Goal: Task Accomplishment & Management: Use online tool/utility

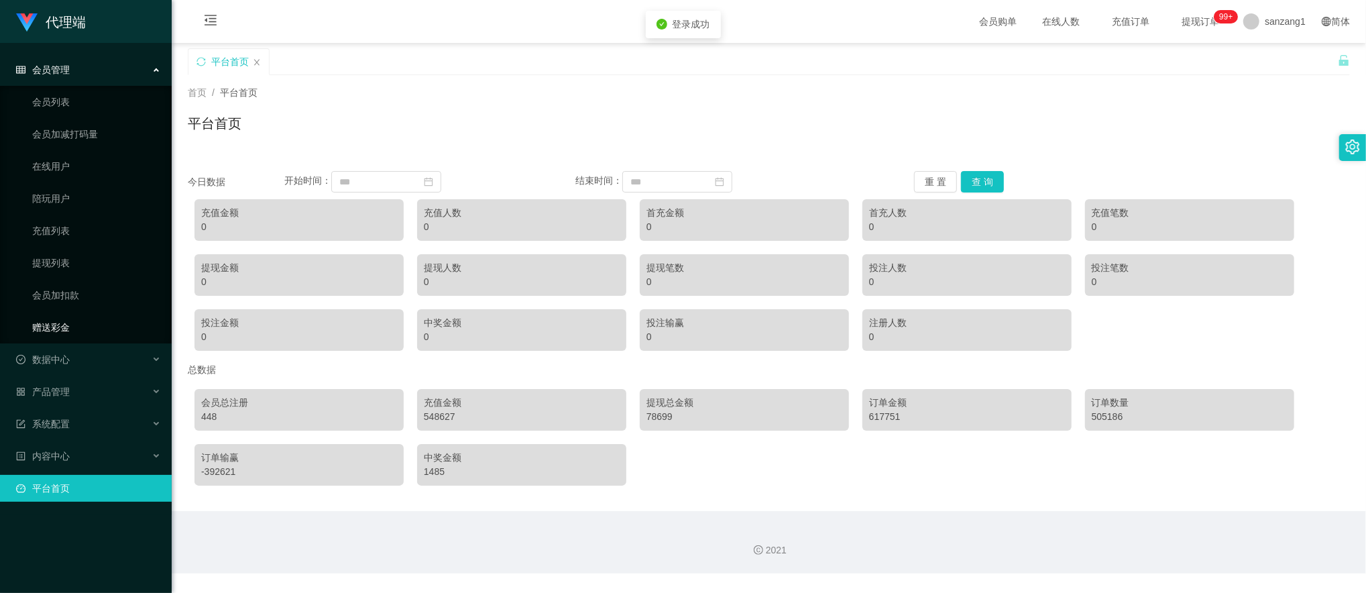
click at [54, 323] on link "赠送彩金" at bounding box center [96, 327] width 129 height 27
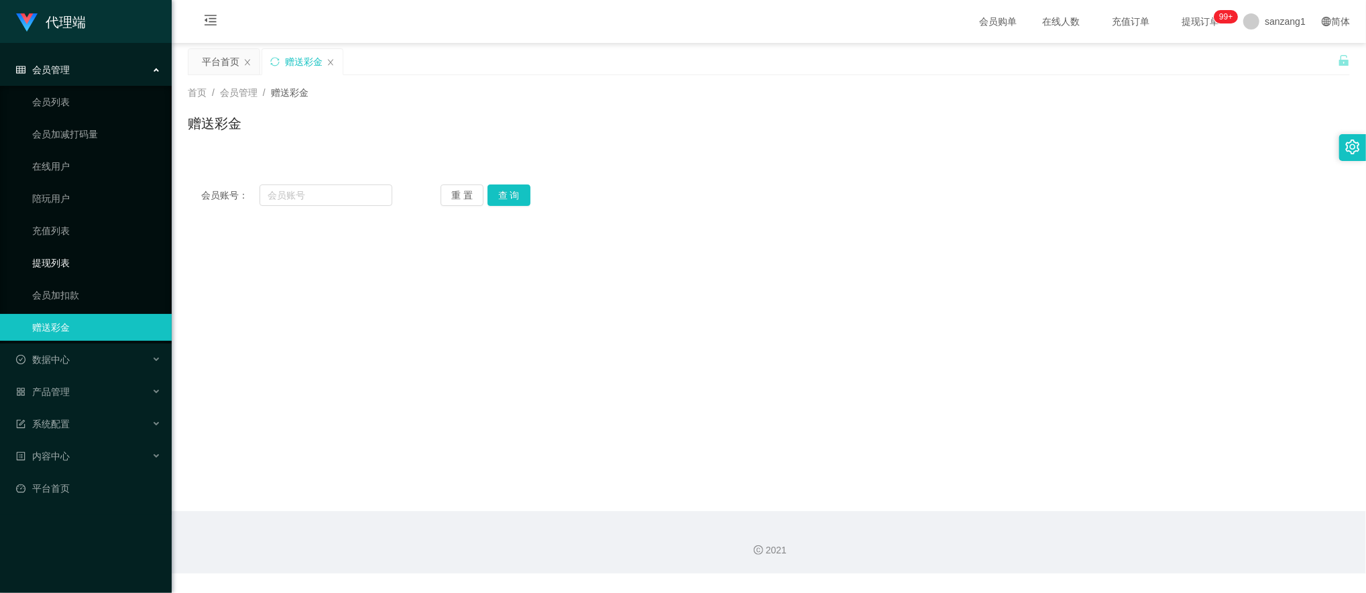
click at [56, 269] on link "提现列表" at bounding box center [96, 262] width 129 height 27
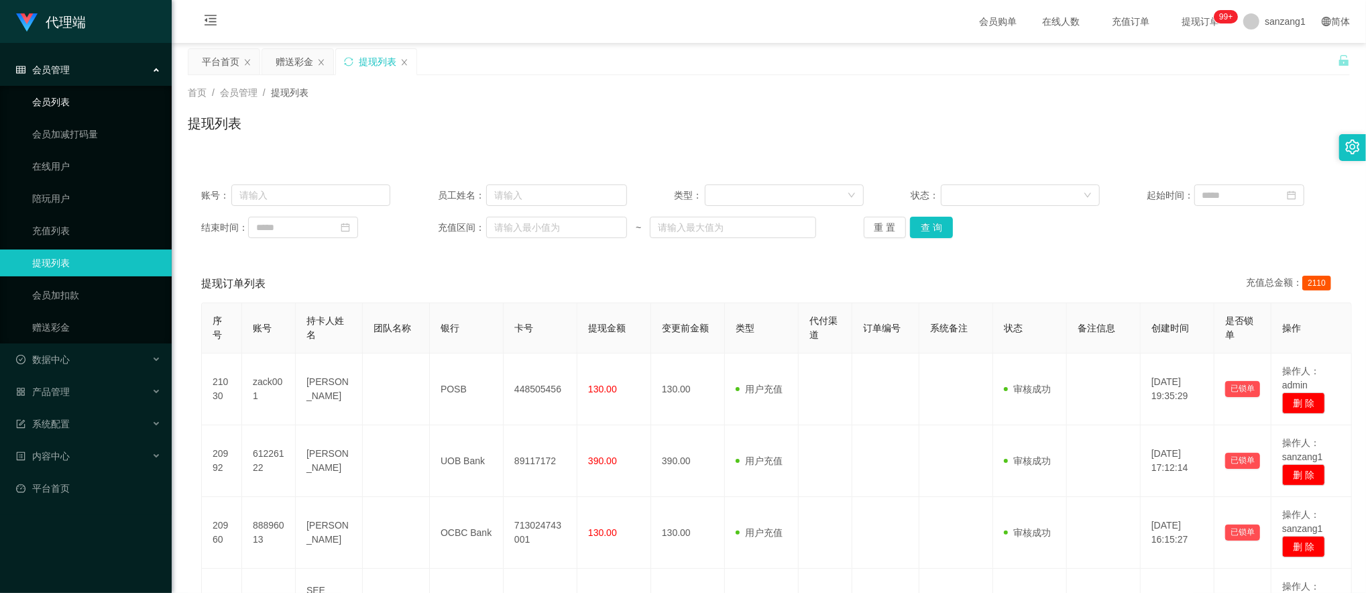
click at [70, 105] on link "会员列表" at bounding box center [96, 102] width 129 height 27
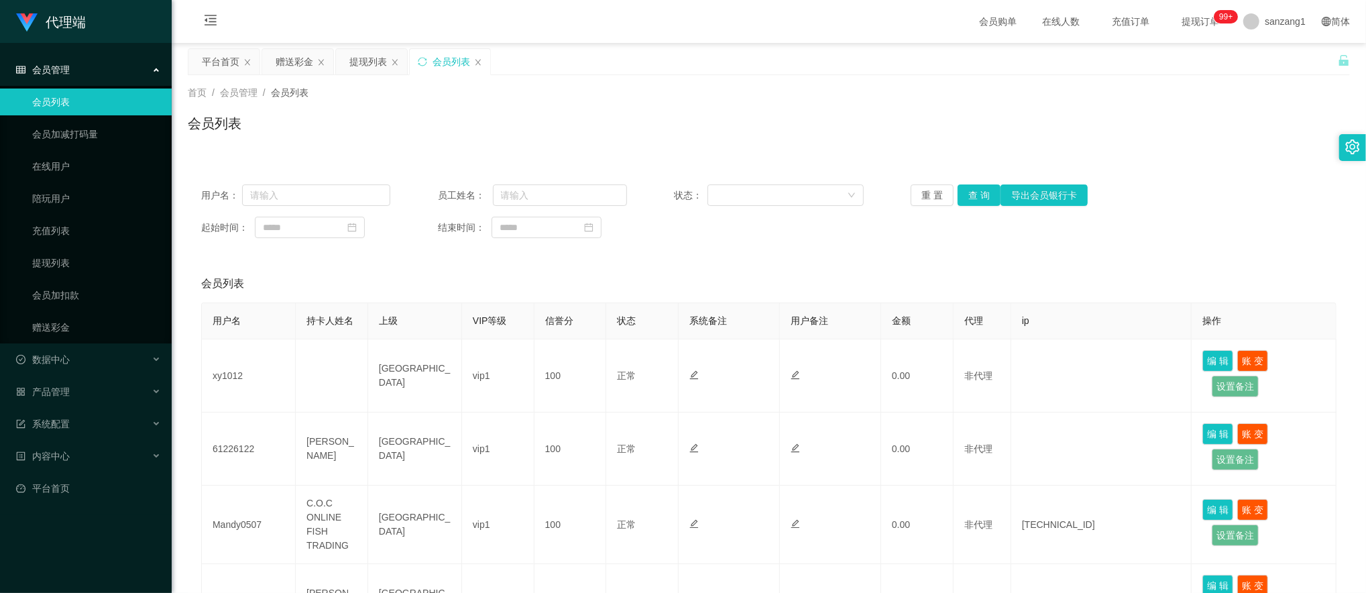
click at [54, 70] on span "会员管理" at bounding box center [43, 69] width 54 height 11
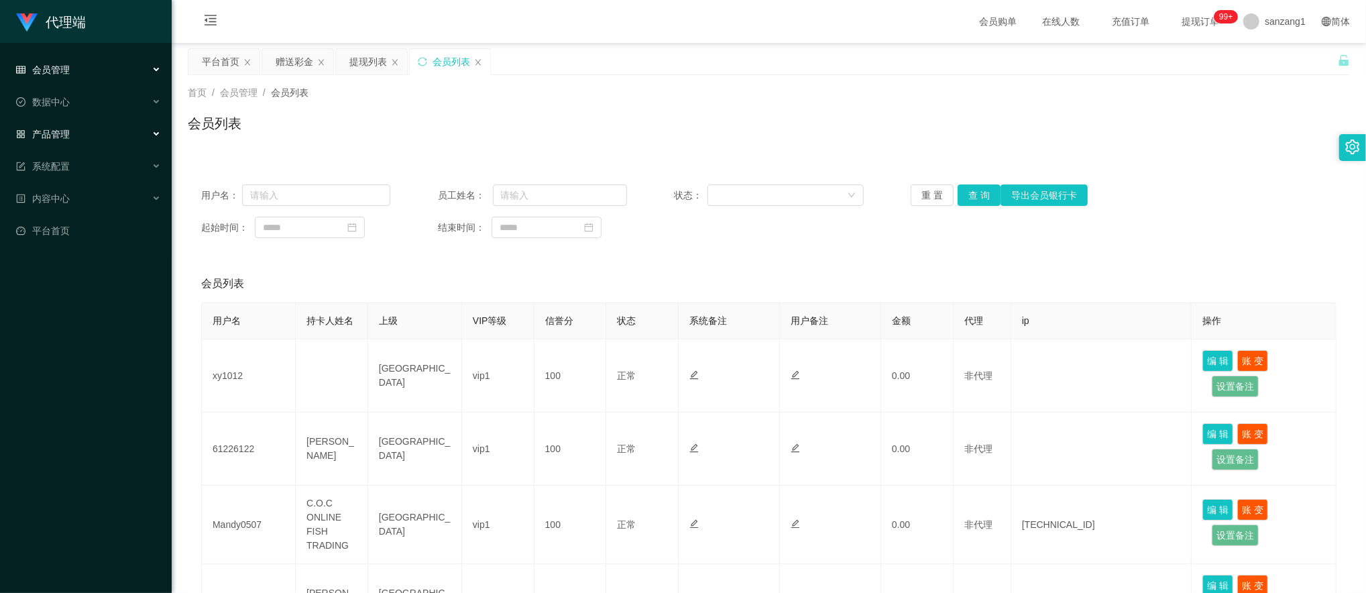
click at [54, 129] on span "产品管理" at bounding box center [43, 134] width 54 height 11
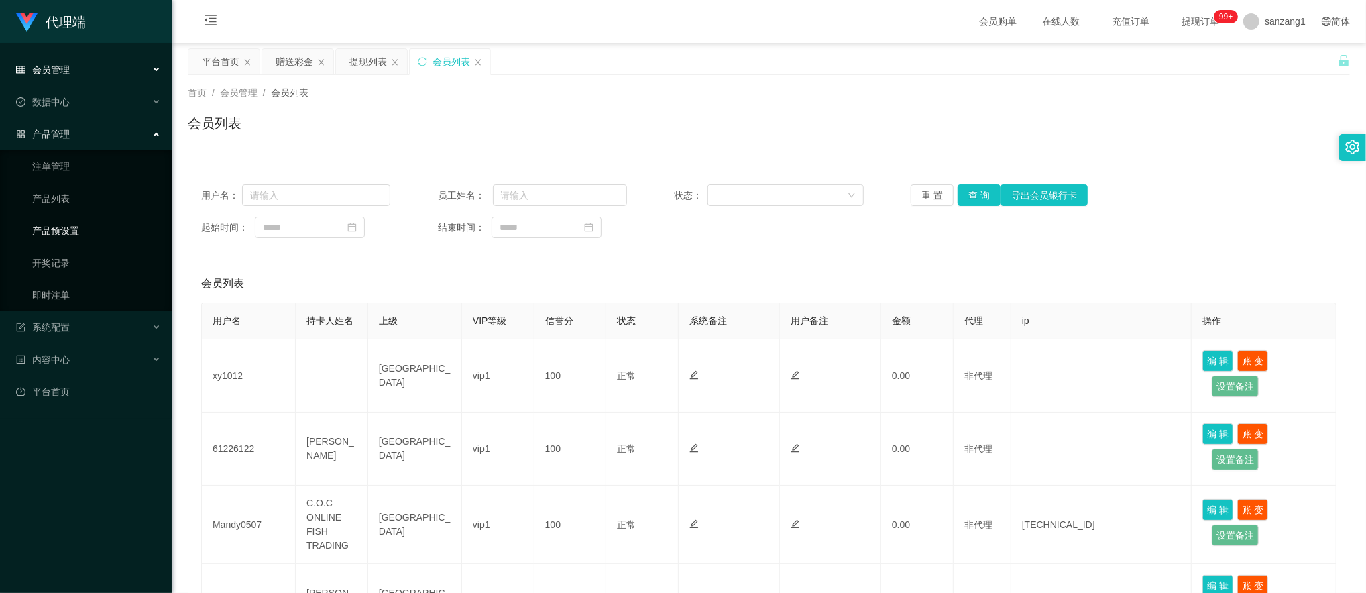
click at [60, 217] on link "产品预设置" at bounding box center [96, 230] width 129 height 27
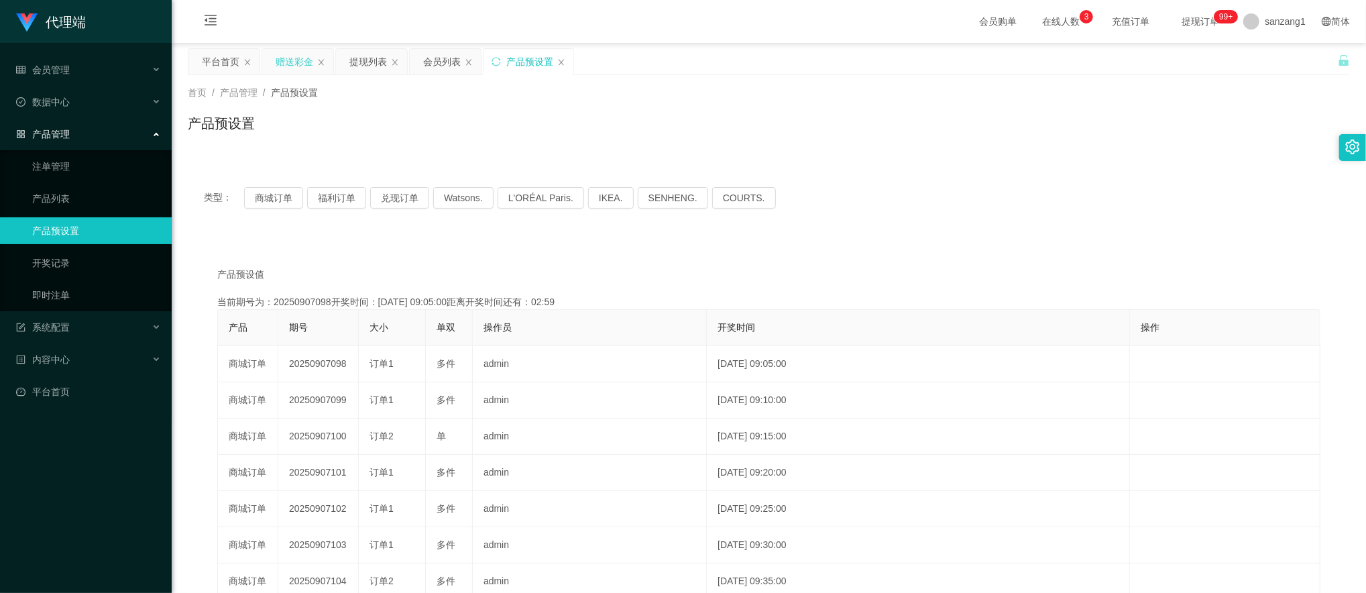
click at [280, 59] on div "赠送彩金" at bounding box center [295, 61] width 38 height 25
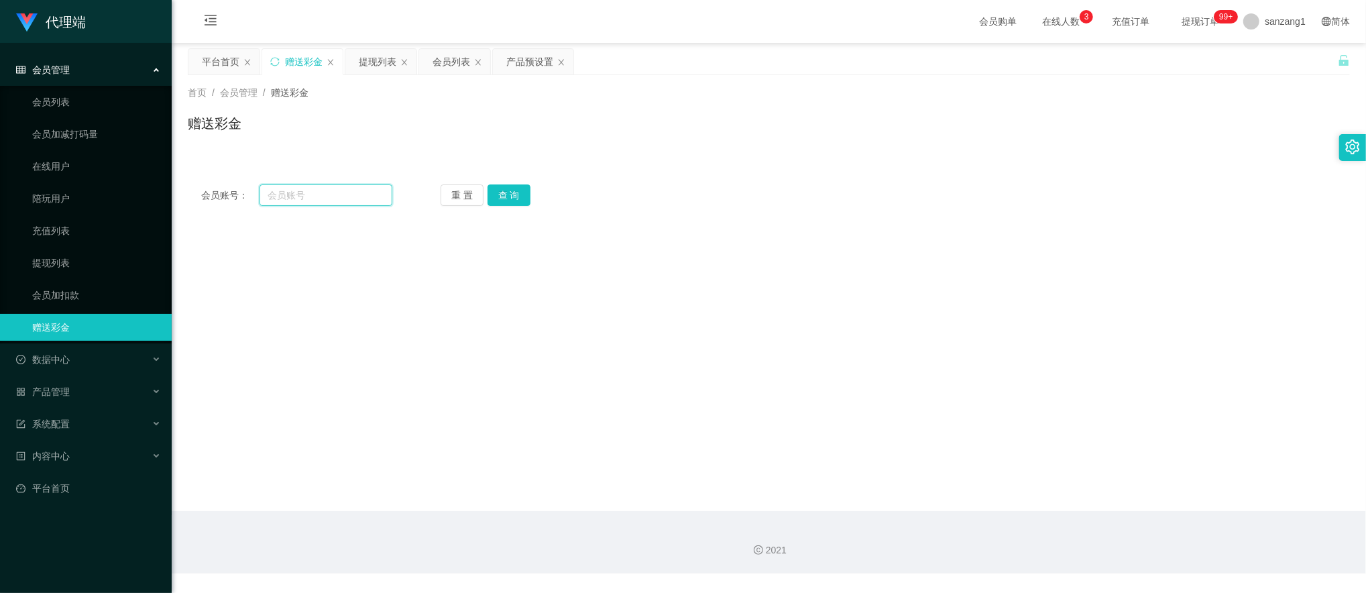
click at [317, 199] on input "text" at bounding box center [326, 194] width 133 height 21
paste input "Colalin1997"
type input "Colalin1997"
click at [504, 196] on button "查 询" at bounding box center [509, 194] width 43 height 21
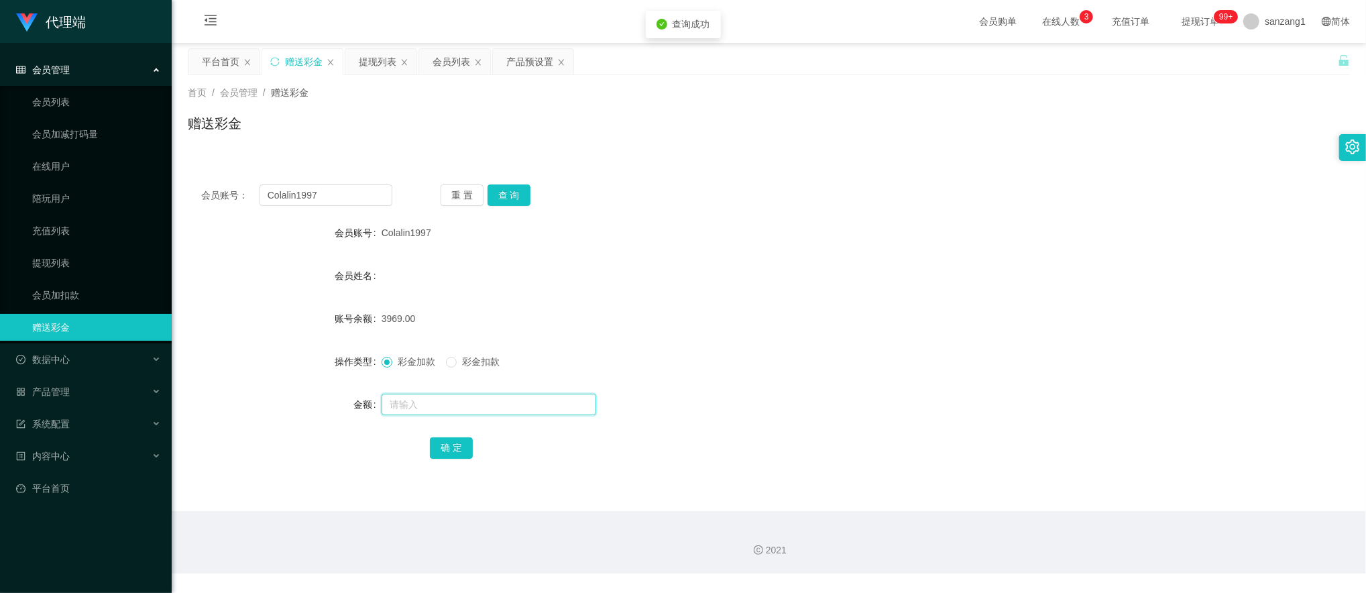
click at [395, 396] on input "text" at bounding box center [489, 404] width 215 height 21
type input "286"
click at [451, 440] on button "确 定" at bounding box center [451, 447] width 43 height 21
